Goal: Information Seeking & Learning: Learn about a topic

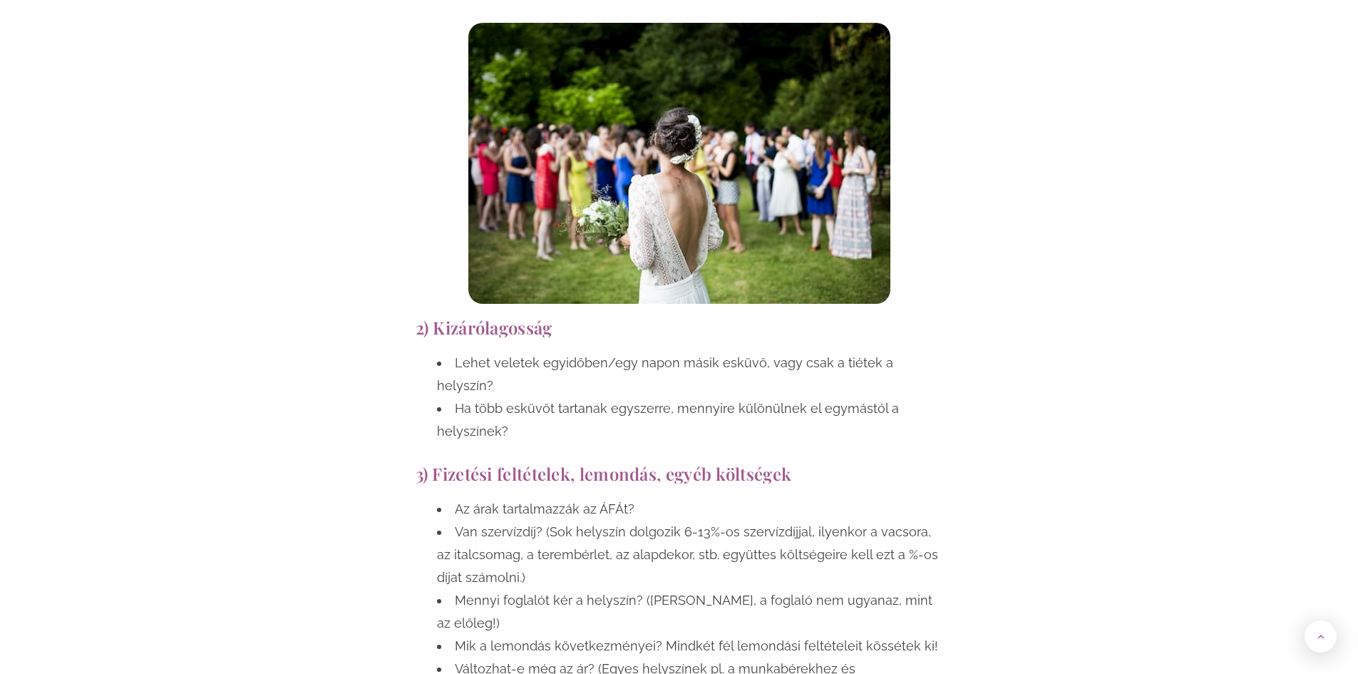
scroll to position [1640, 0]
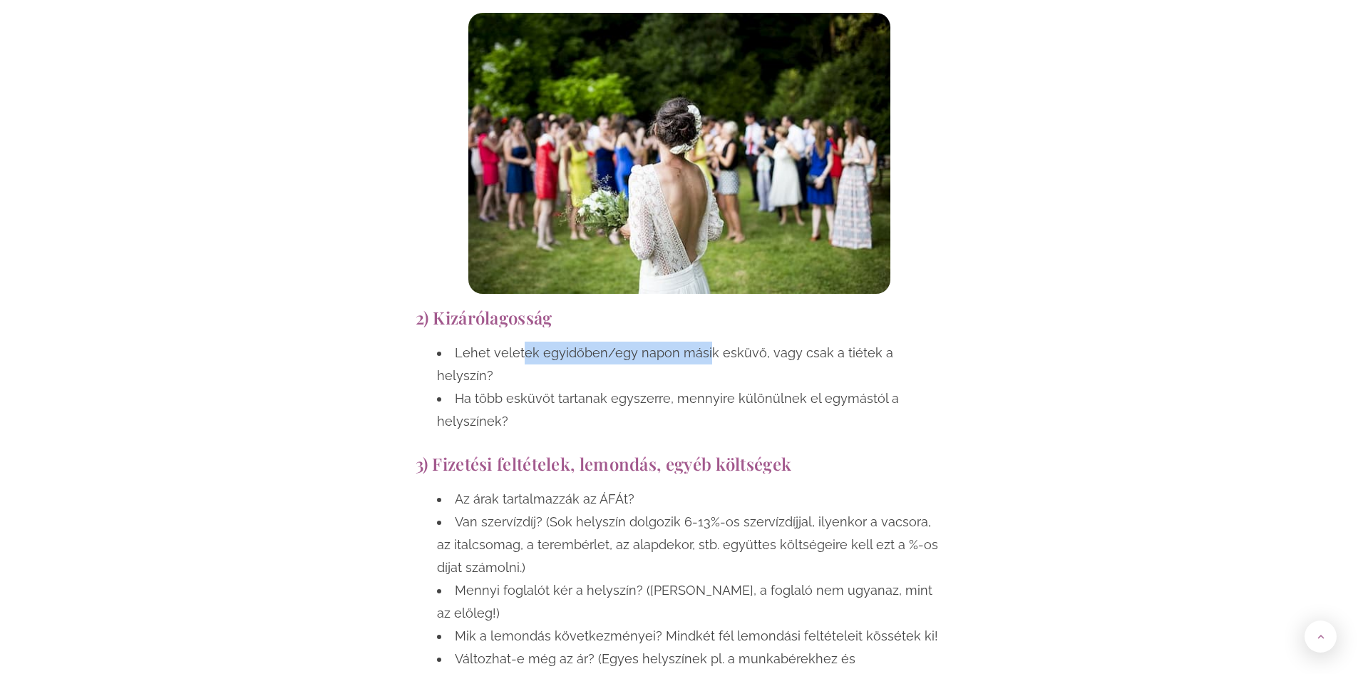
drag, startPoint x: 521, startPoint y: 363, endPoint x: 707, endPoint y: 350, distance: 186.5
click at [707, 350] on li "Lehet veletek egyidőben/egy napon másik esküvő, vagy csak a tiétek a helyszín?" at bounding box center [690, 365] width 506 height 46
click at [771, 350] on li "Lehet veletek egyidőben/egy napon másik esküvő, vagy csak a tiétek a helyszín?" at bounding box center [690, 365] width 506 height 46
drag, startPoint x: 788, startPoint y: 388, endPoint x: 759, endPoint y: 368, distance: 35.4
click at [759, 387] on li "Ha több esküvőt tartanak egyszerre, mennyire különülnek el egymástól a helyszín…" at bounding box center [690, 410] width 506 height 46
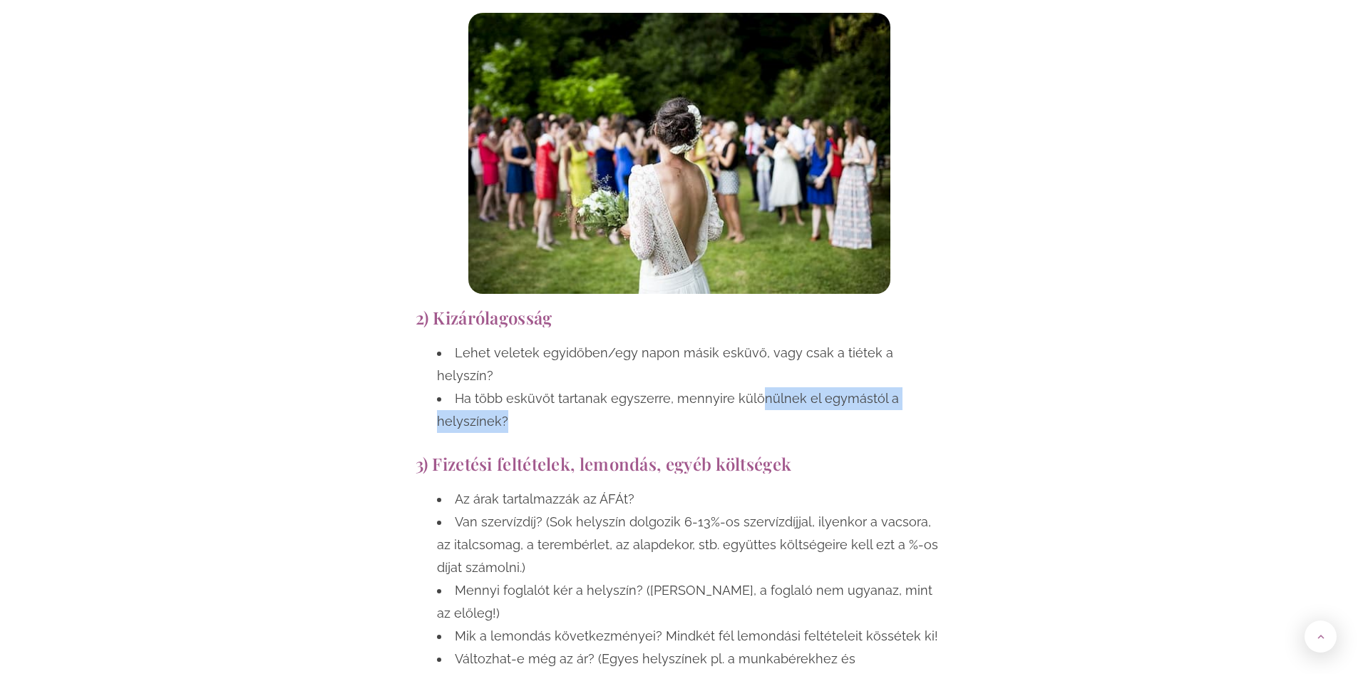
click at [772, 388] on li "Ha több esküvőt tartanak egyszerre, mennyire különülnek el egymástól a helyszín…" at bounding box center [690, 410] width 506 height 46
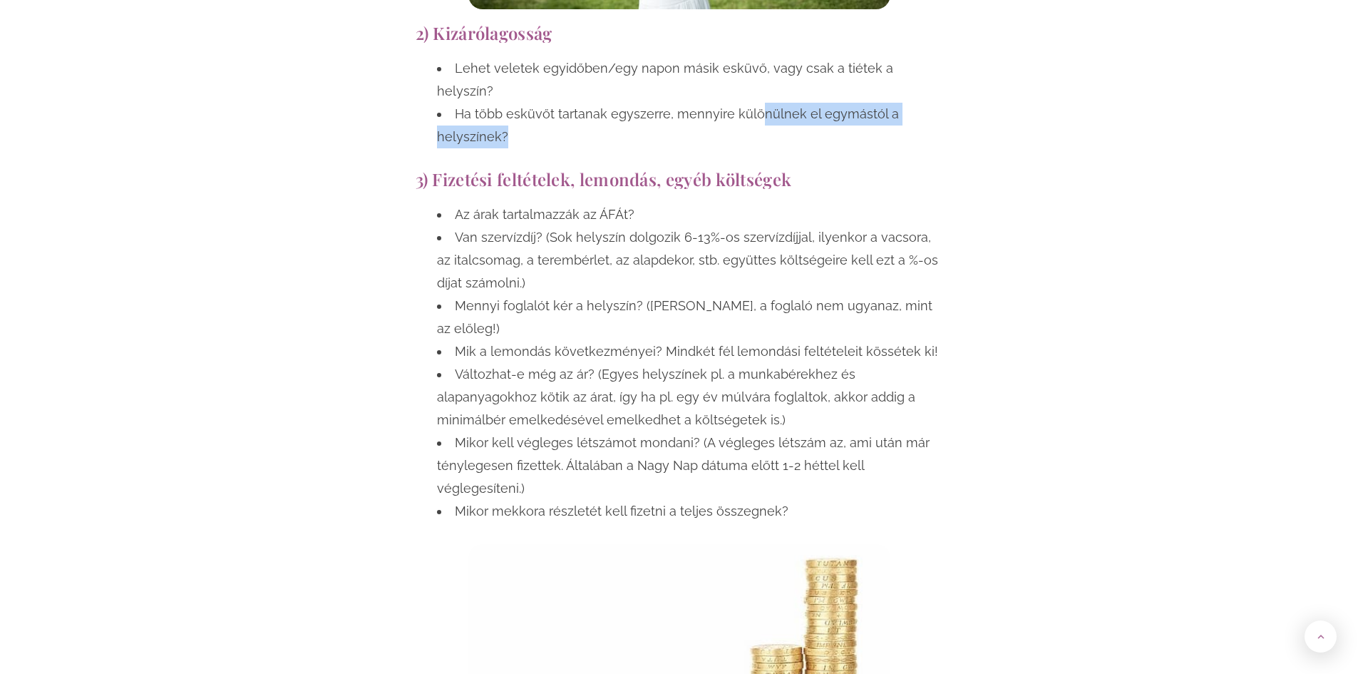
scroll to position [1925, 0]
click at [752, 362] on li "Változhat-e még az ár? (Egyes helyszínek pl. a munkabérekhez és alapanyagokhoz …" at bounding box center [690, 396] width 506 height 68
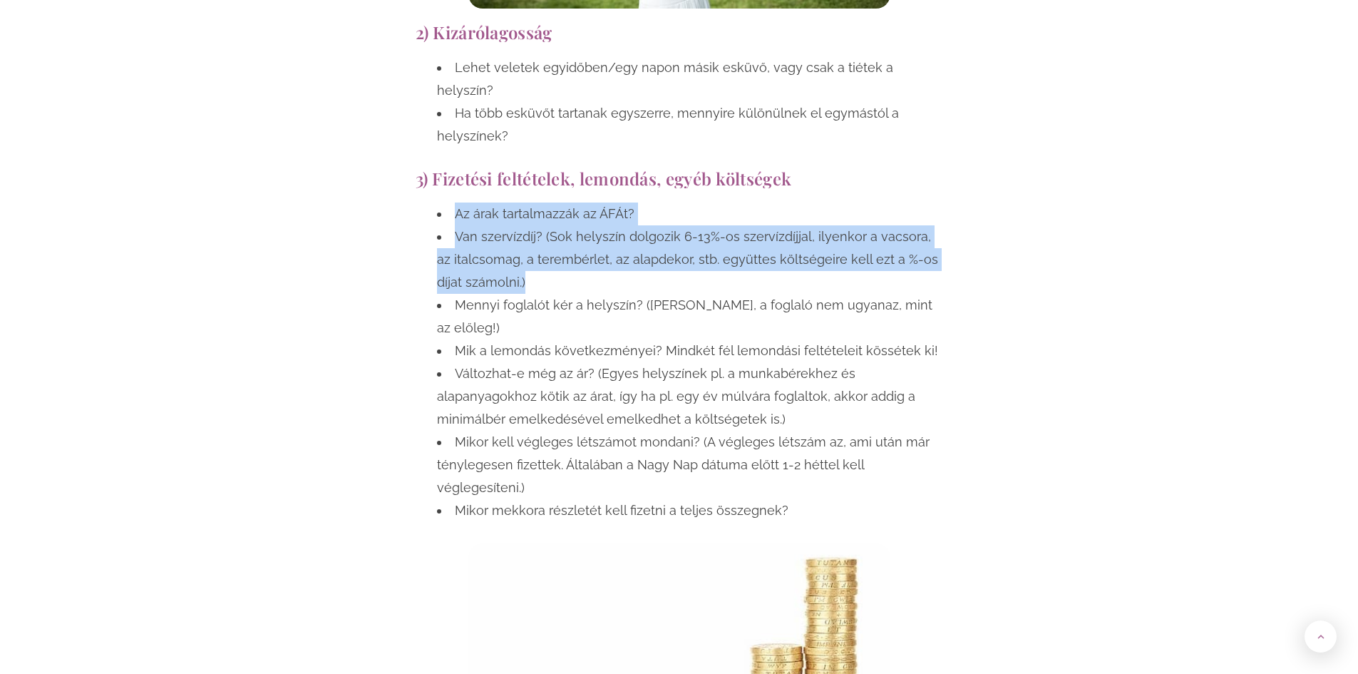
drag, startPoint x: 457, startPoint y: 198, endPoint x: 532, endPoint y: 257, distance: 95.4
click at [532, 257] on ul "Az árak tartalmazzák az ÁFÁt? Van szervízdíj? (Sok helyszín dolgozik 6-13%-os s…" at bounding box center [680, 361] width 528 height 319
click at [540, 267] on li "Van szervízdíj? (Sok helyszín dolgozik 6-13%-os szervízdíjjal, ilyenkor a vacso…" at bounding box center [690, 259] width 506 height 68
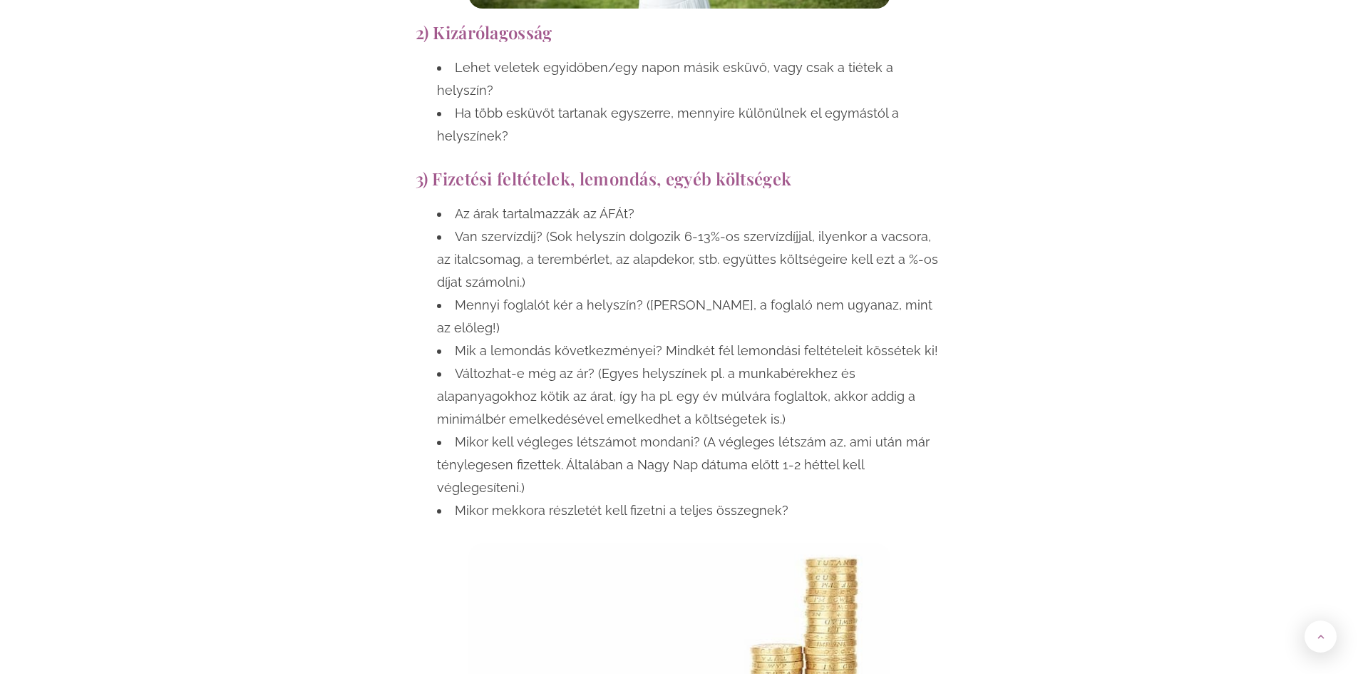
drag, startPoint x: 650, startPoint y: 248, endPoint x: 678, endPoint y: 260, distance: 30.3
click at [678, 260] on li "Van szervízdíj? (Sok helyszín dolgozik 6-13%-os szervízdíjjal, ilyenkor a vacso…" at bounding box center [690, 259] width 506 height 68
drag, startPoint x: 667, startPoint y: 227, endPoint x: 756, endPoint y: 238, distance: 89.1
click at [756, 238] on li "Van szervízdíj? (Sok helyszín dolgozik 6-13%-os szervízdíjjal, ilyenkor a vacso…" at bounding box center [690, 259] width 506 height 68
click at [761, 252] on li "Van szervízdíj? (Sok helyszín dolgozik 6-13%-os szervízdíjjal, ilyenkor a vacso…" at bounding box center [690, 259] width 506 height 68
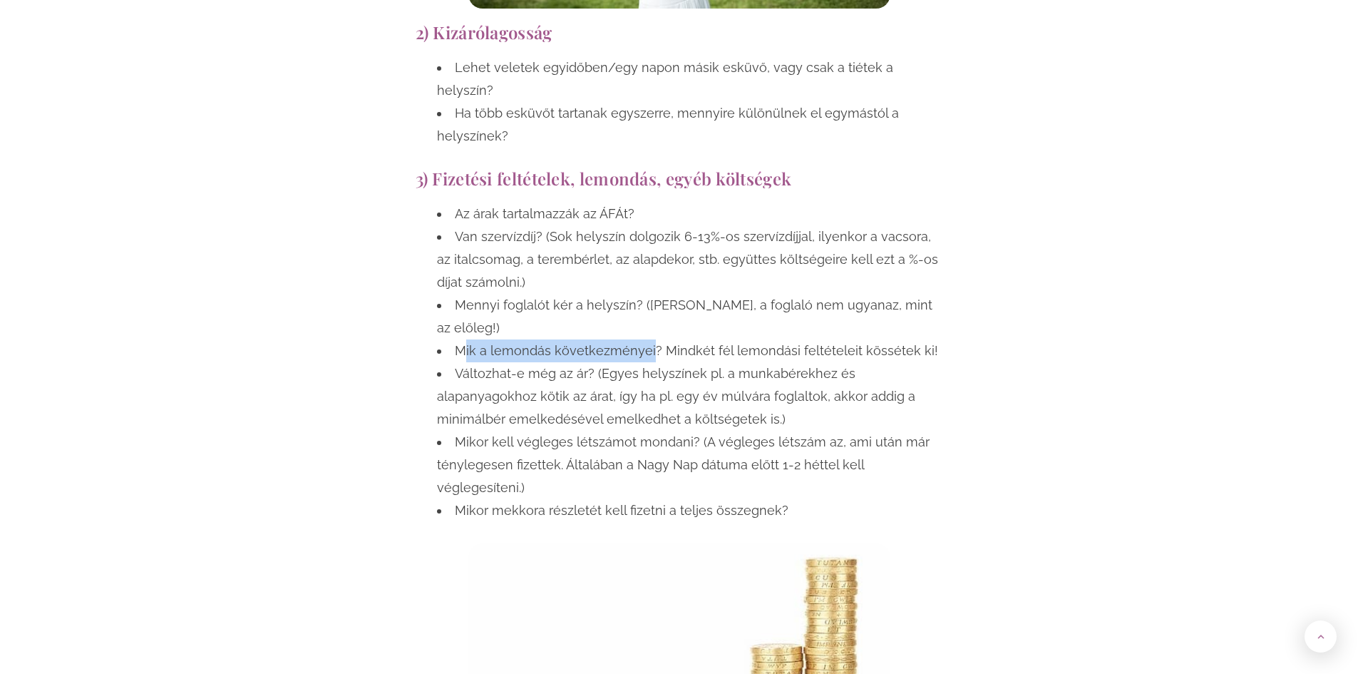
drag, startPoint x: 463, startPoint y: 307, endPoint x: 650, endPoint y: 307, distance: 186.1
click at [650, 339] on li "Mik a lemondás következményei? Mindkét fél lemondási feltételeit kössétek ki!" at bounding box center [690, 350] width 506 height 23
click at [659, 339] on li "Mik a lemondás következményei? Mindkét fél lemondási feltételeit kössétek ki!" at bounding box center [690, 350] width 506 height 23
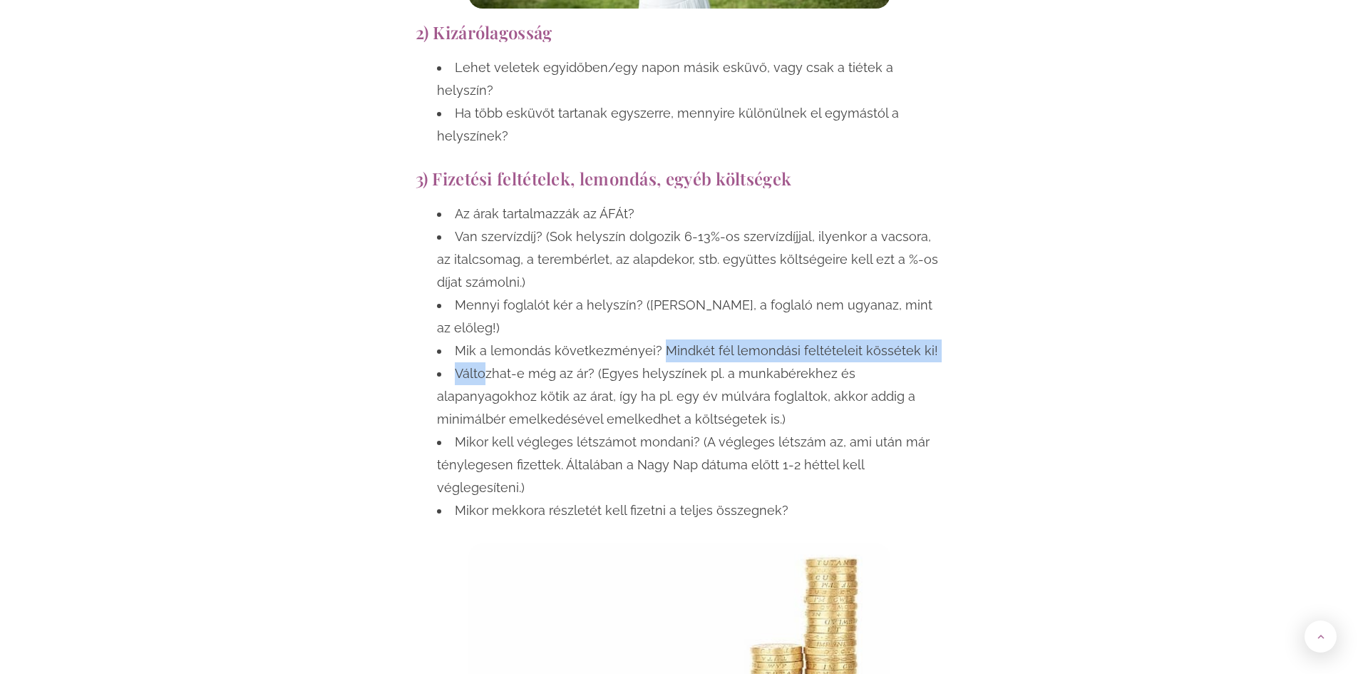
drag, startPoint x: 659, startPoint y: 305, endPoint x: 481, endPoint y: 325, distance: 178.7
click at [481, 325] on ul "Az árak tartalmazzák az ÁFÁt? Van szervízdíj? (Sok helyszín dolgozik 6-13%-os s…" at bounding box center [680, 361] width 528 height 319
click at [553, 362] on li "Változhat-e még az ár? (Egyes helyszínek pl. a munkabérekhez és alapanyagokhoz …" at bounding box center [690, 396] width 506 height 68
click at [604, 362] on li "Változhat-e még az ár? (Egyes helyszínek pl. a munkabérekhez és alapanyagokhoz …" at bounding box center [690, 396] width 506 height 68
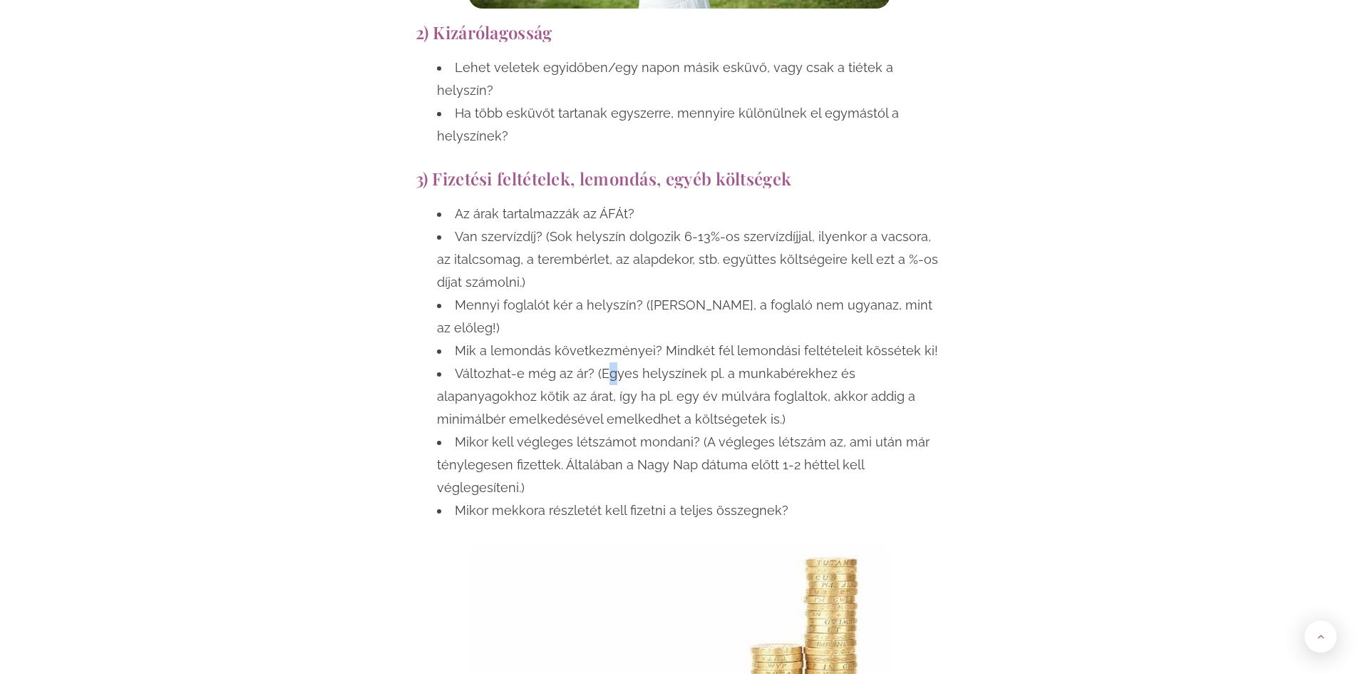
drag, startPoint x: 604, startPoint y: 321, endPoint x: 614, endPoint y: 335, distance: 17.4
click at [614, 362] on li "Változhat-e még az ár? (Egyes helyszínek pl. a munkabérekhez és alapanyagokhoz …" at bounding box center [690, 396] width 506 height 68
click at [617, 362] on li "Változhat-e még az ár? (Egyes helyszínek pl. a munkabérekhez és alapanyagokhoz …" at bounding box center [690, 396] width 506 height 68
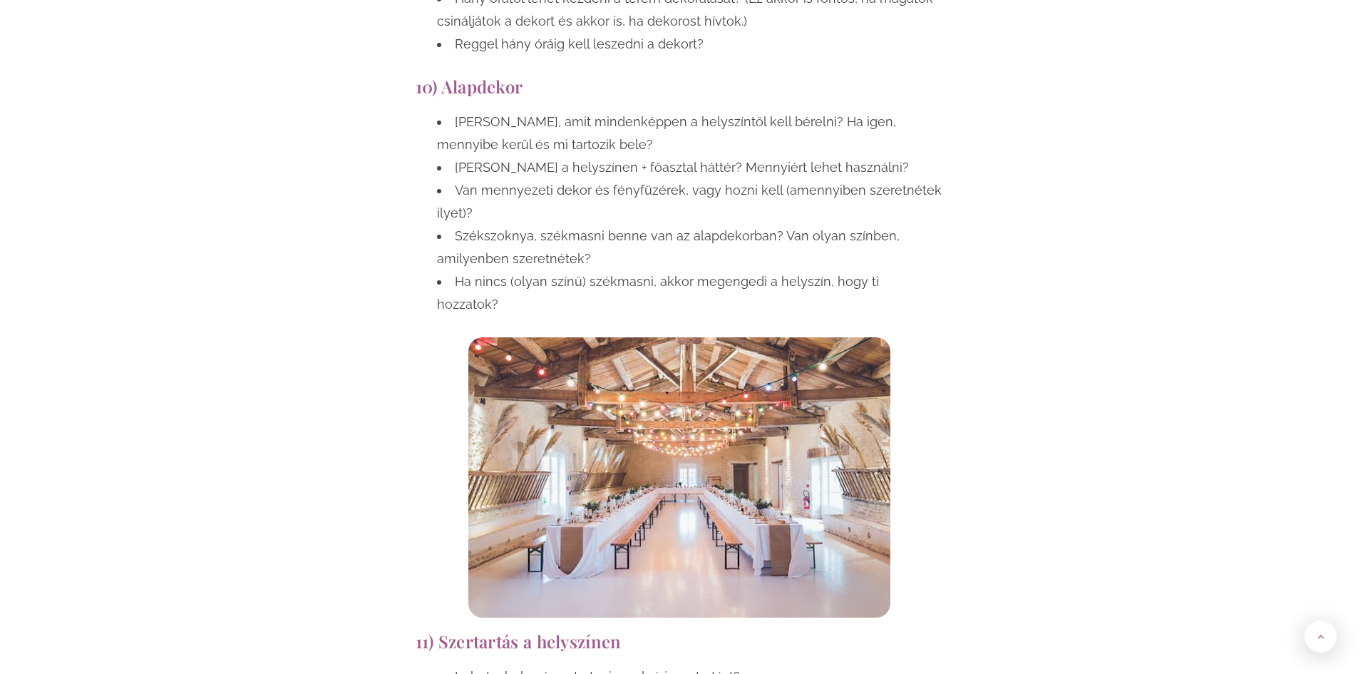
scroll to position [4920, 0]
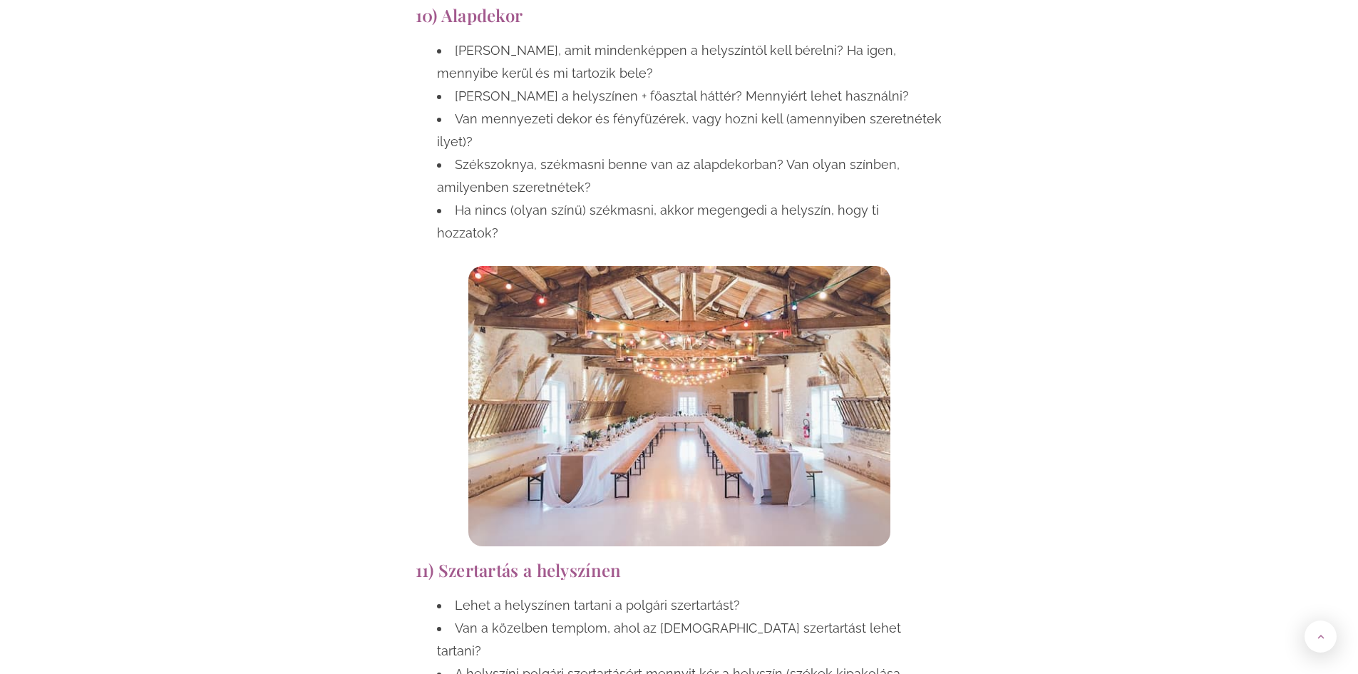
drag, startPoint x: 1057, startPoint y: 240, endPoint x: 1049, endPoint y: 234, distance: 10.7
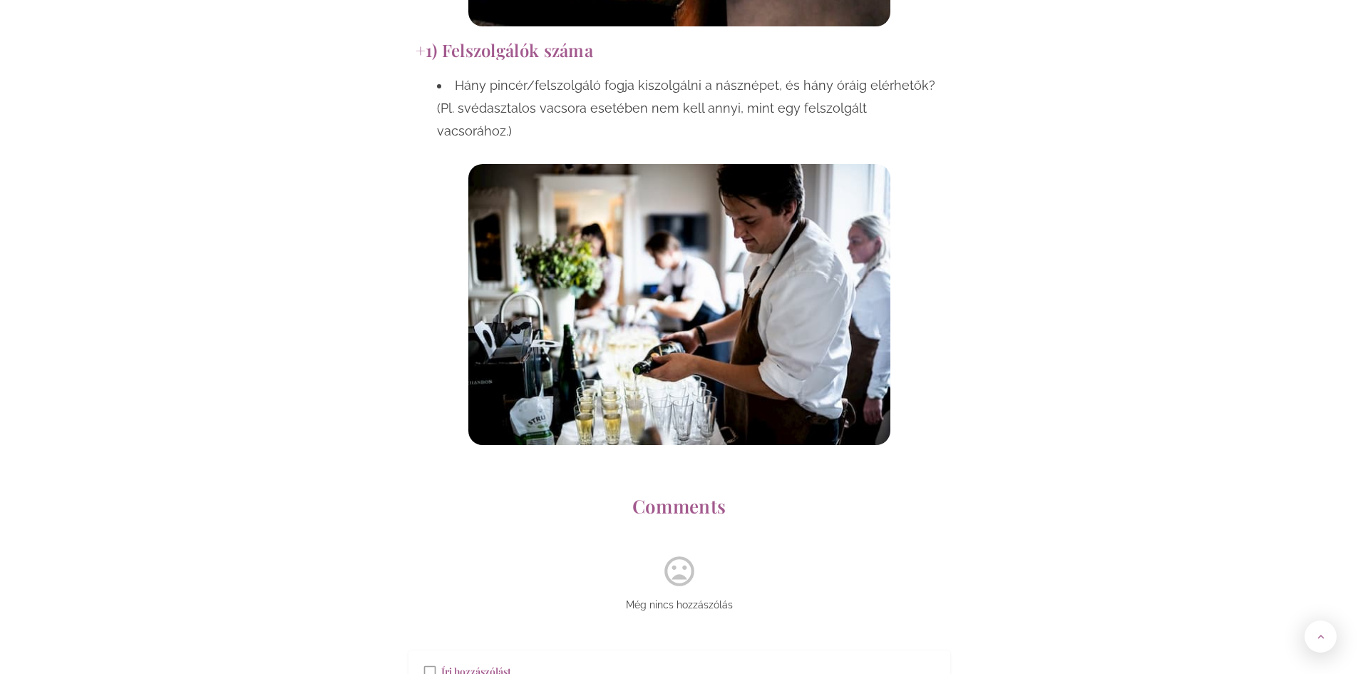
scroll to position [6916, 0]
